Goal: Task Accomplishment & Management: Use online tool/utility

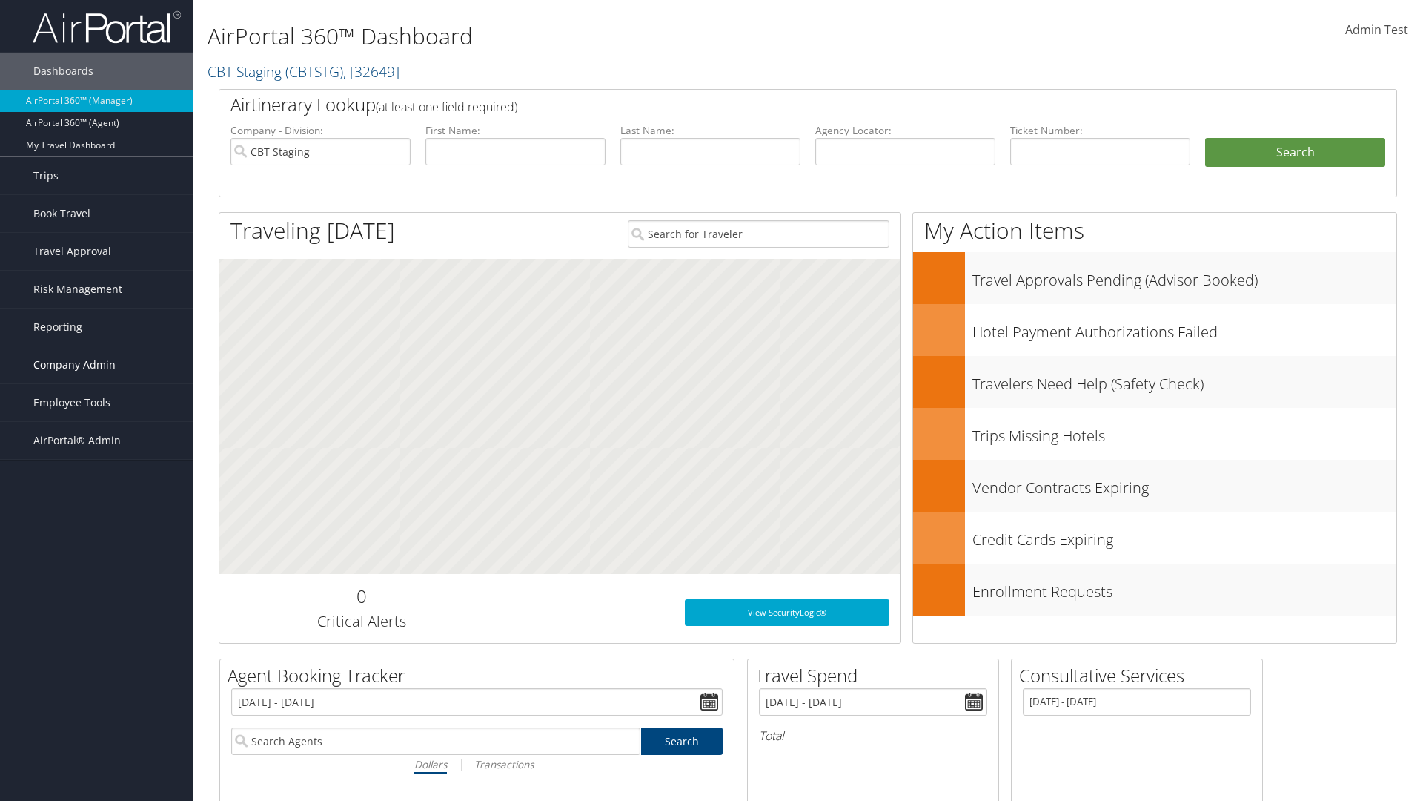
click at [96, 365] on span "Company Admin" at bounding box center [74, 364] width 82 height 37
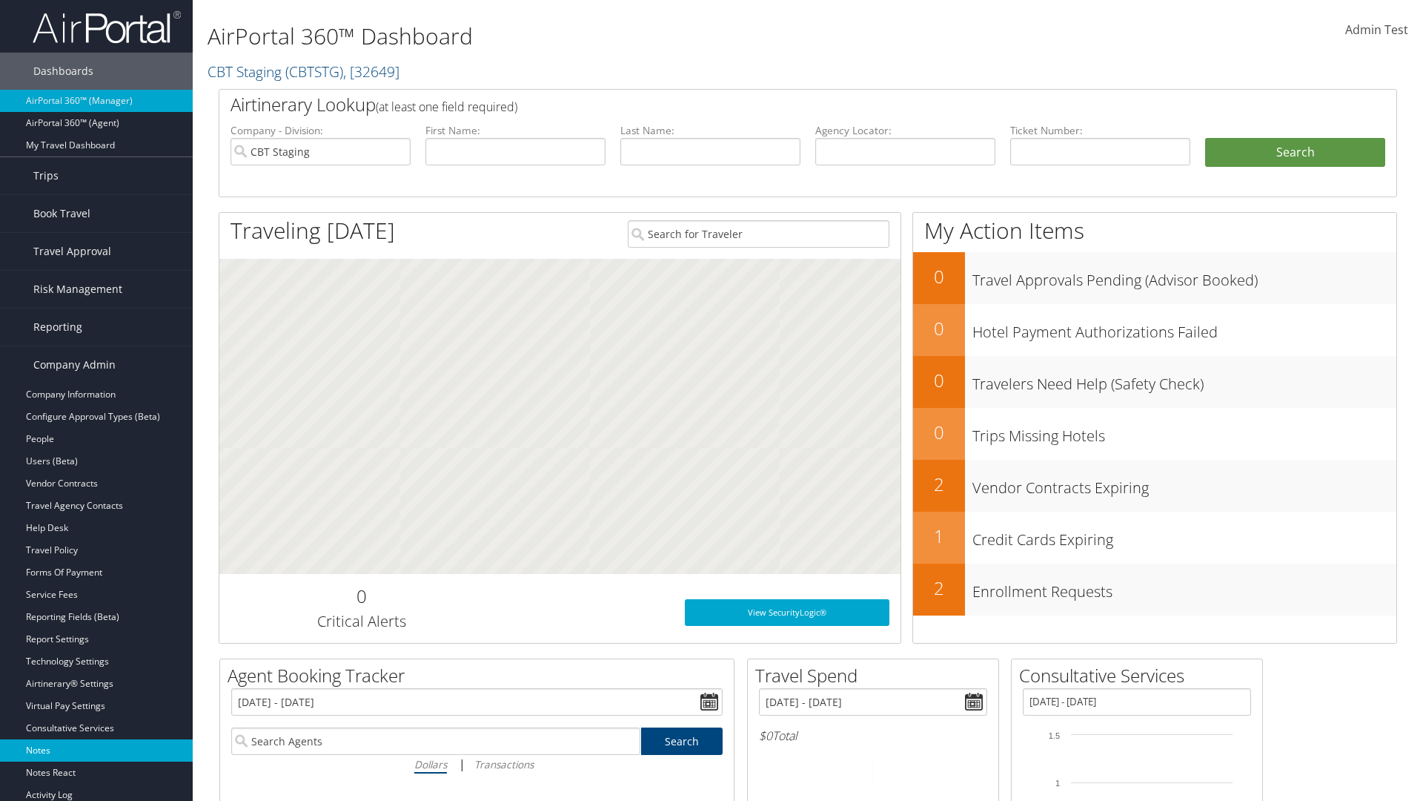
click at [96, 750] on link "Notes" at bounding box center [96, 750] width 193 height 22
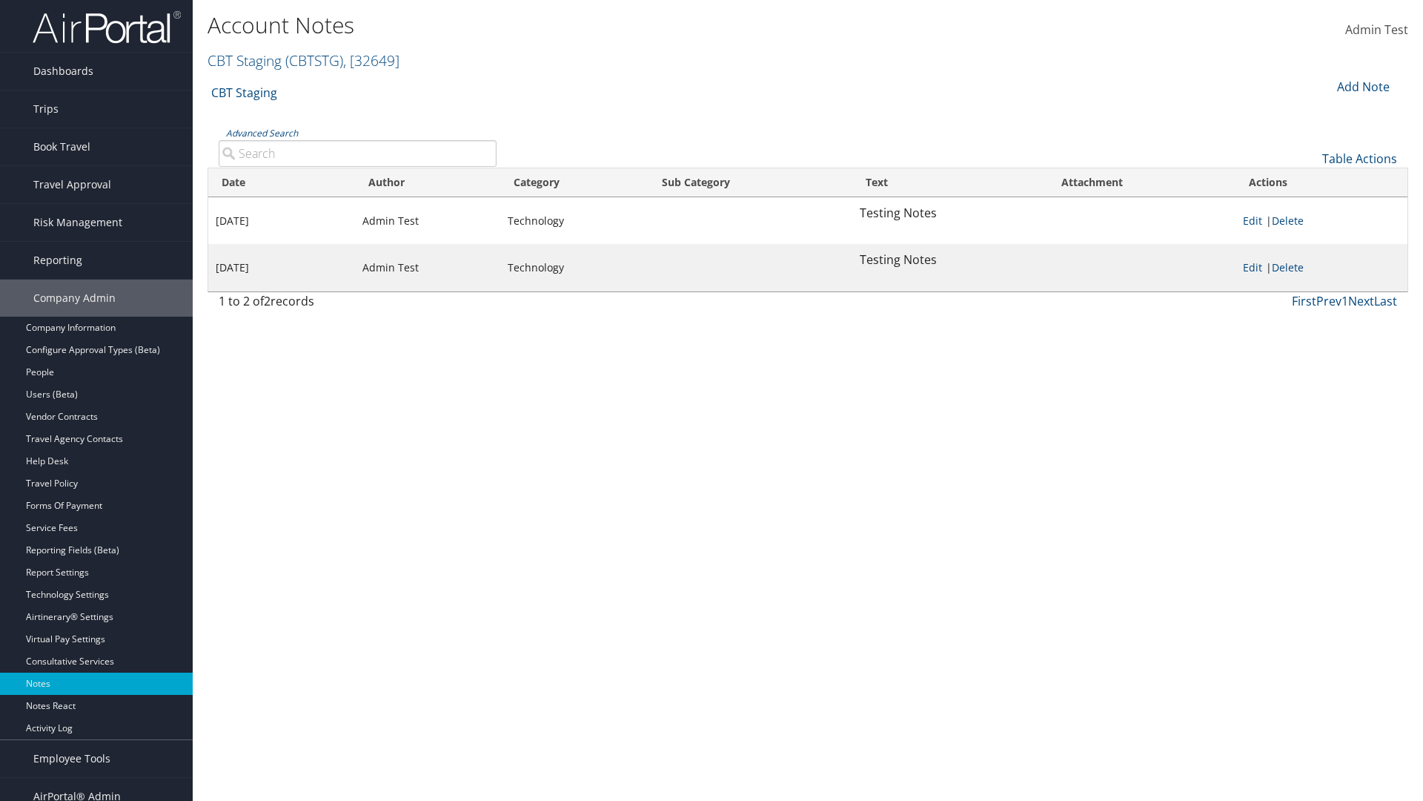
click at [1362, 86] on div "Add Note" at bounding box center [1362, 87] width 70 height 18
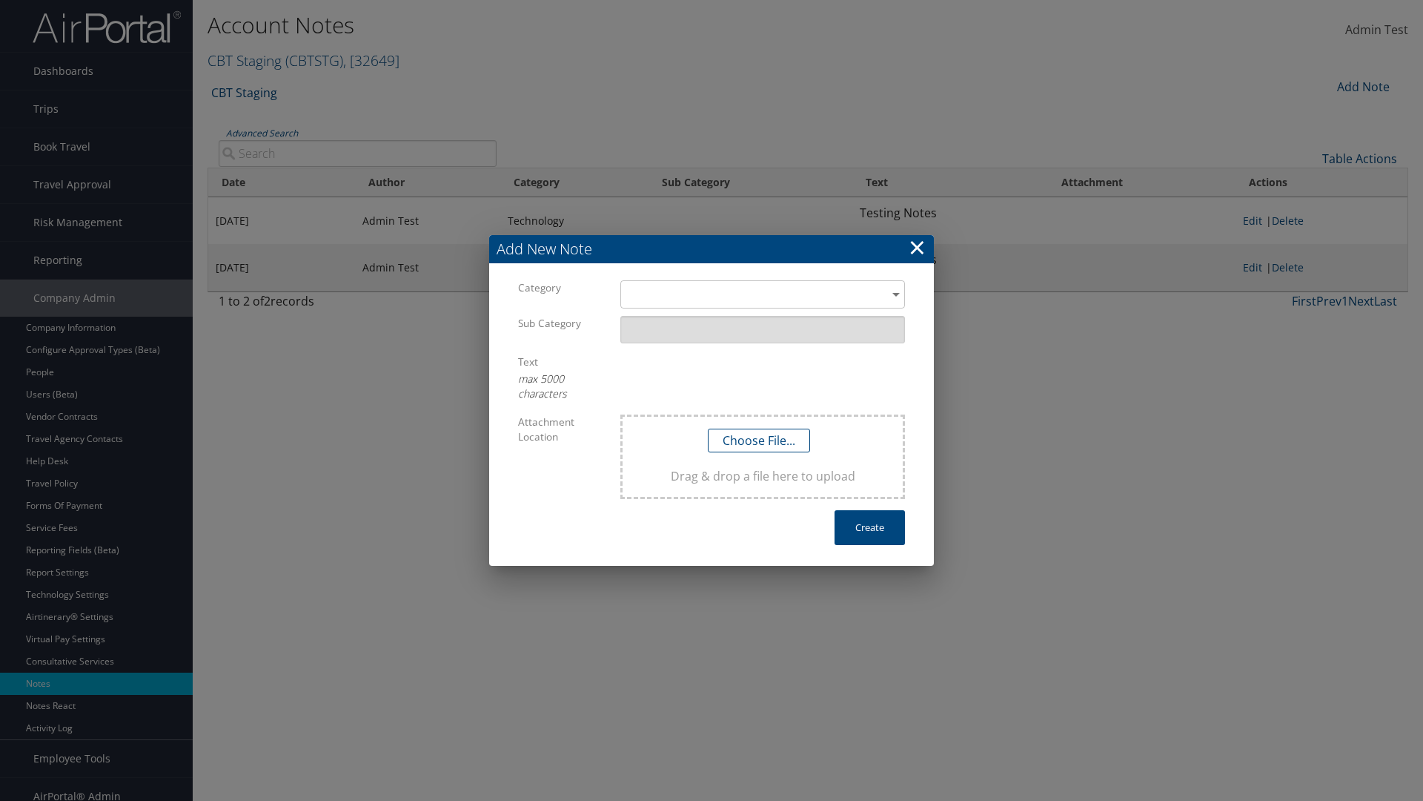
click at [712, 249] on h3 "Add New Note" at bounding box center [711, 249] width 445 height 28
click at [763, 280] on div "​" at bounding box center [762, 293] width 285 height 27
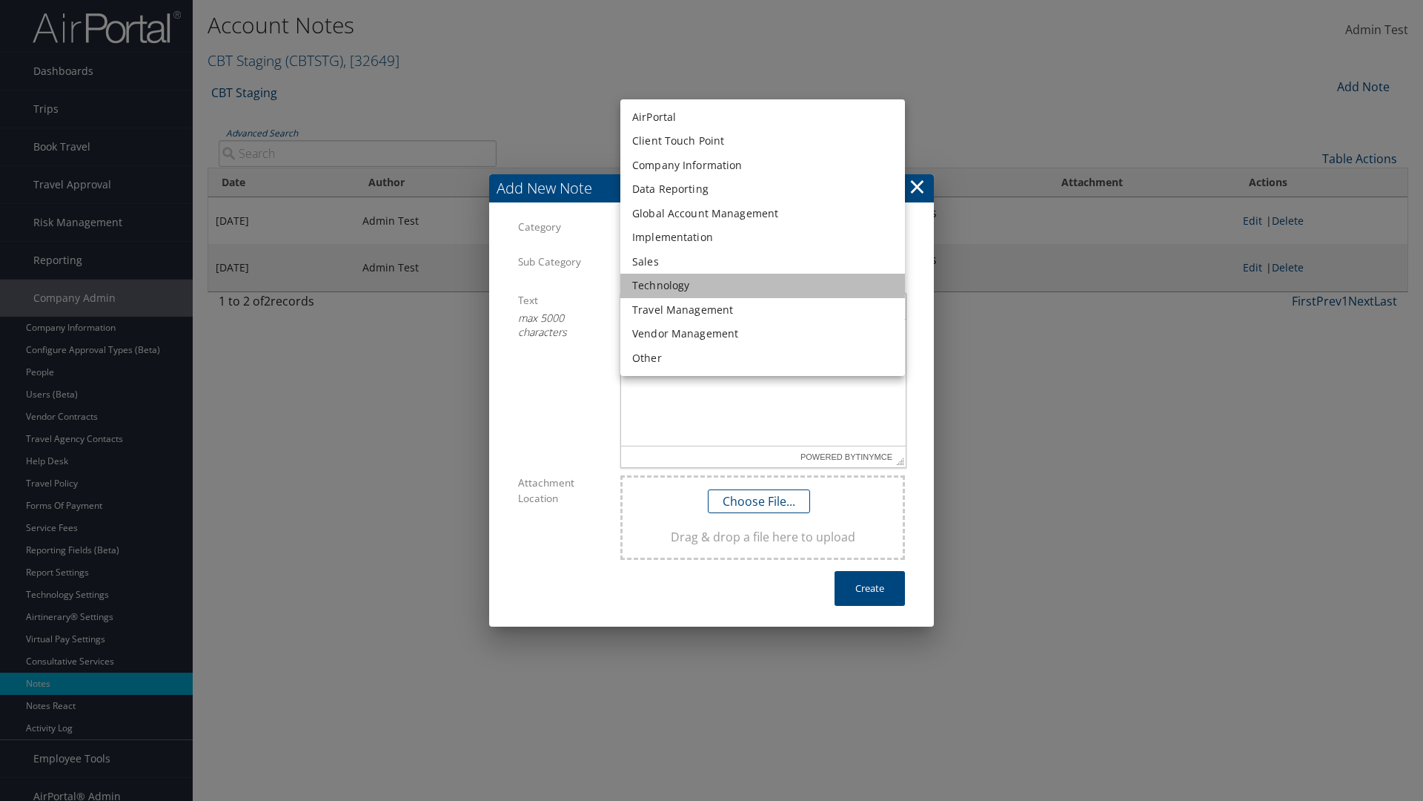
click at [763, 285] on li "Technology" at bounding box center [762, 286] width 285 height 24
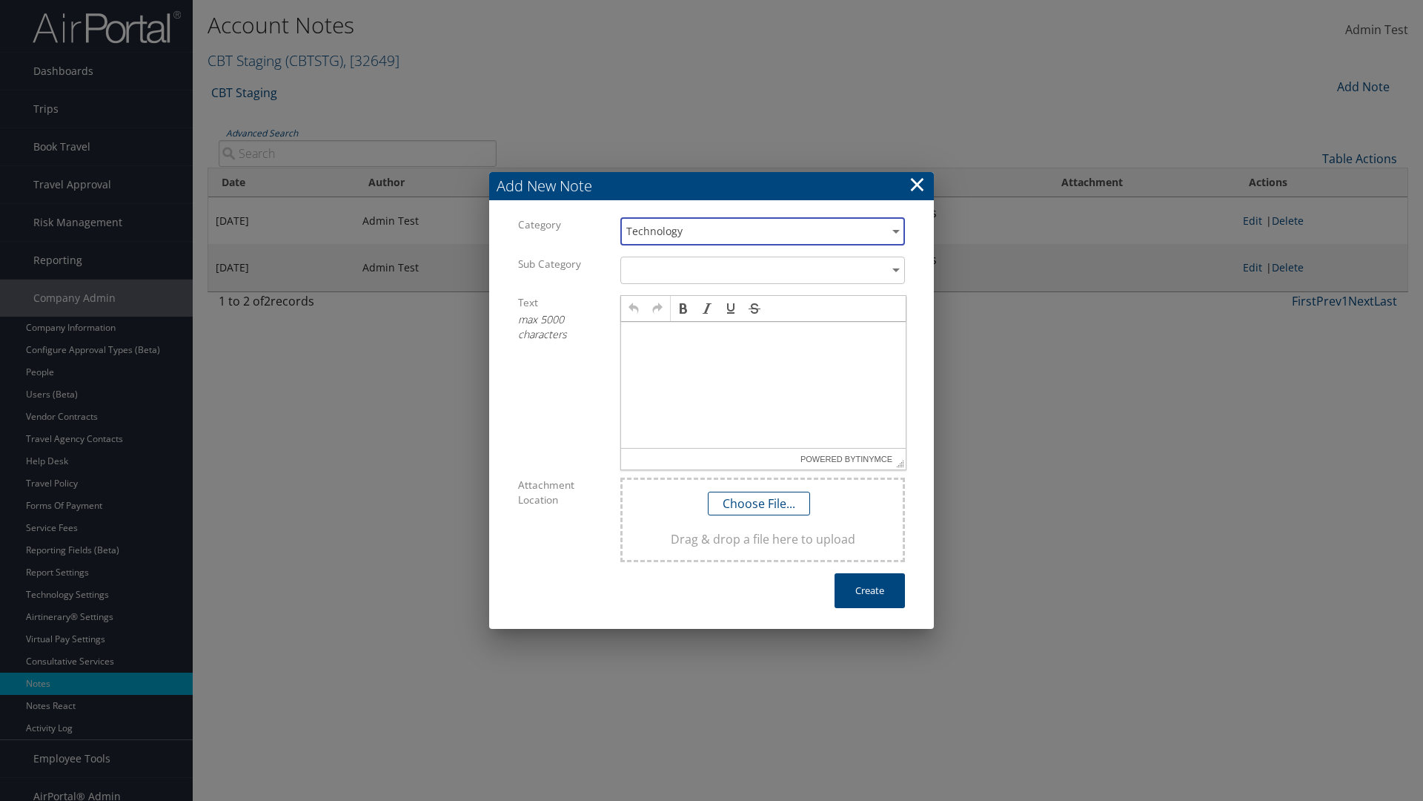
click at [764, 335] on p at bounding box center [763, 336] width 273 height 12
click at [870, 590] on button "Create" at bounding box center [870, 590] width 70 height 35
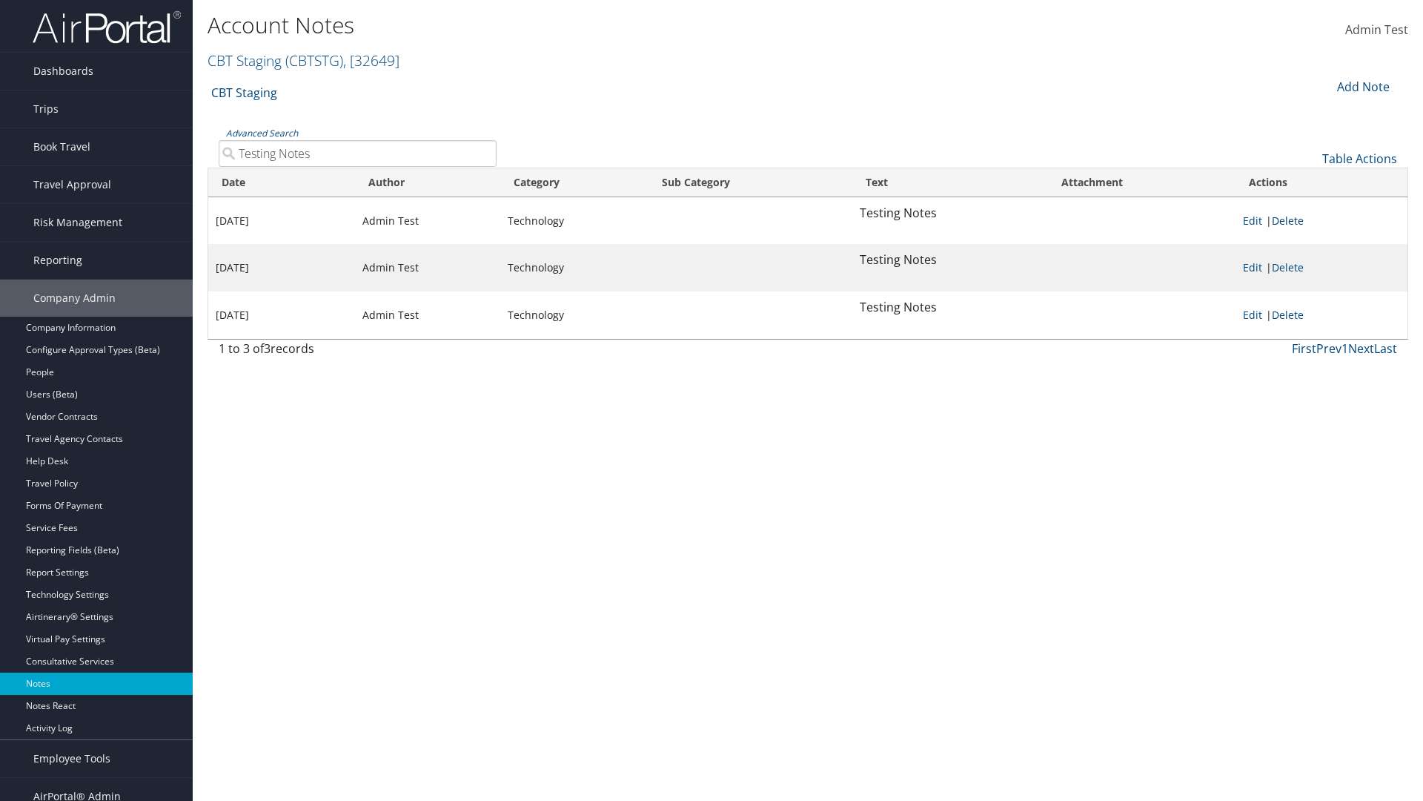
type input "Testing Notes"
click at [1291, 220] on link "Delete" at bounding box center [1288, 220] width 32 height 14
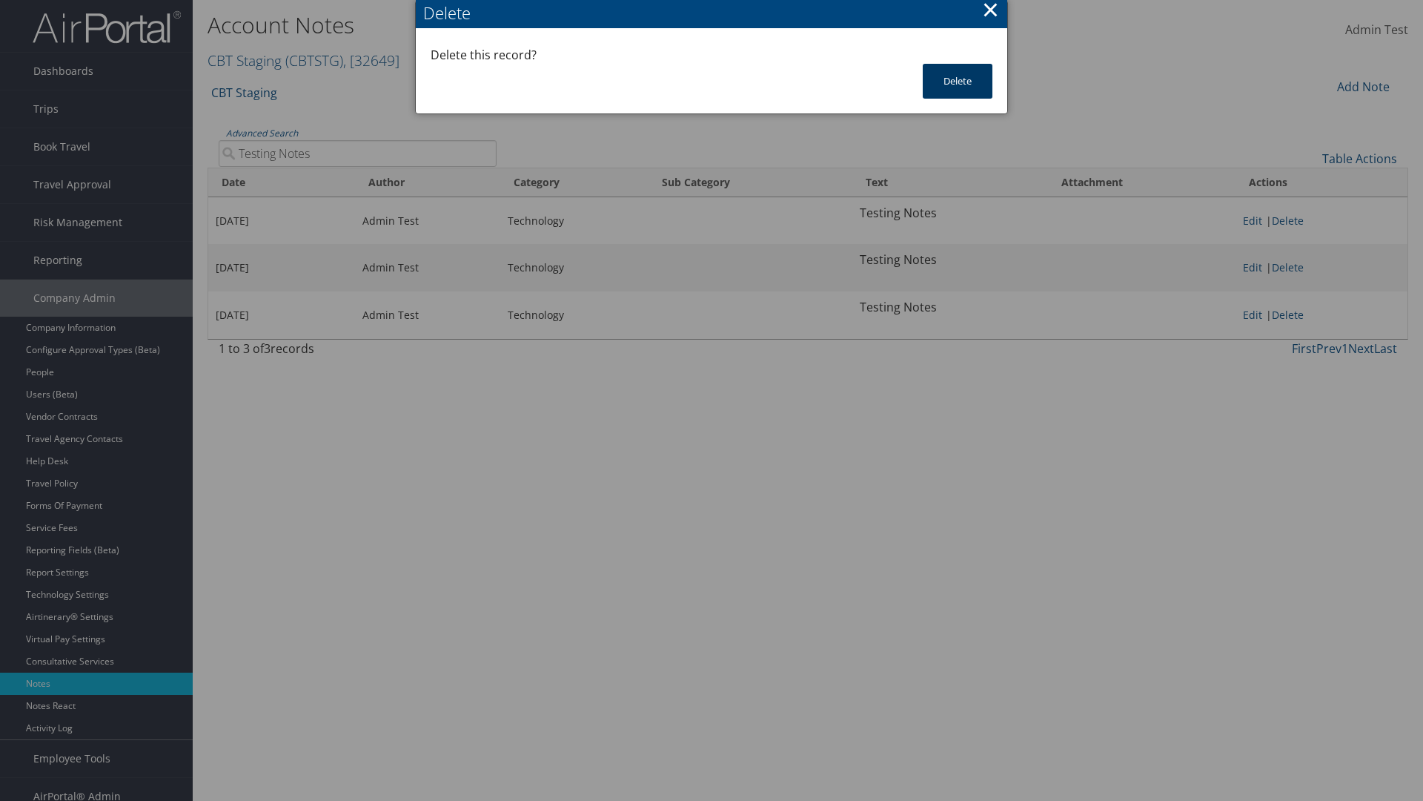
click at [958, 81] on button "Delete" at bounding box center [958, 81] width 70 height 35
